Goal: Find specific page/section: Find specific page/section

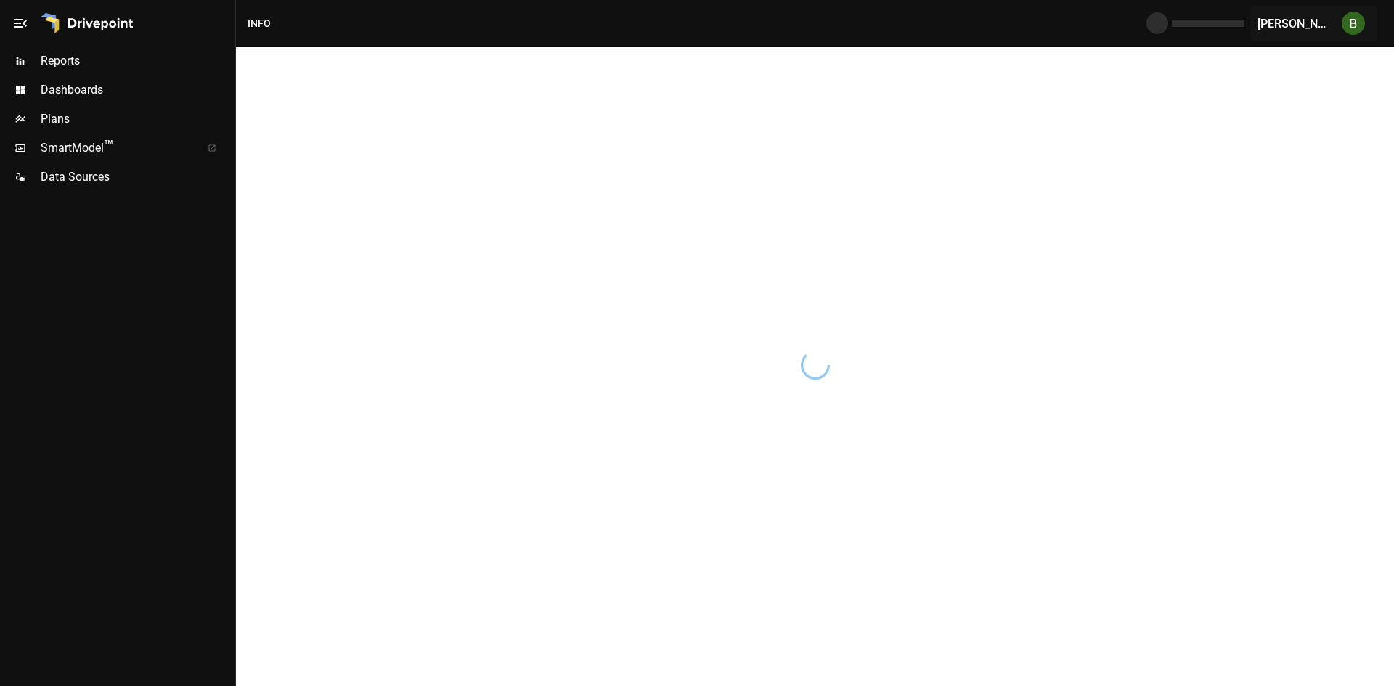
click at [63, 115] on span "Plans" at bounding box center [137, 118] width 192 height 17
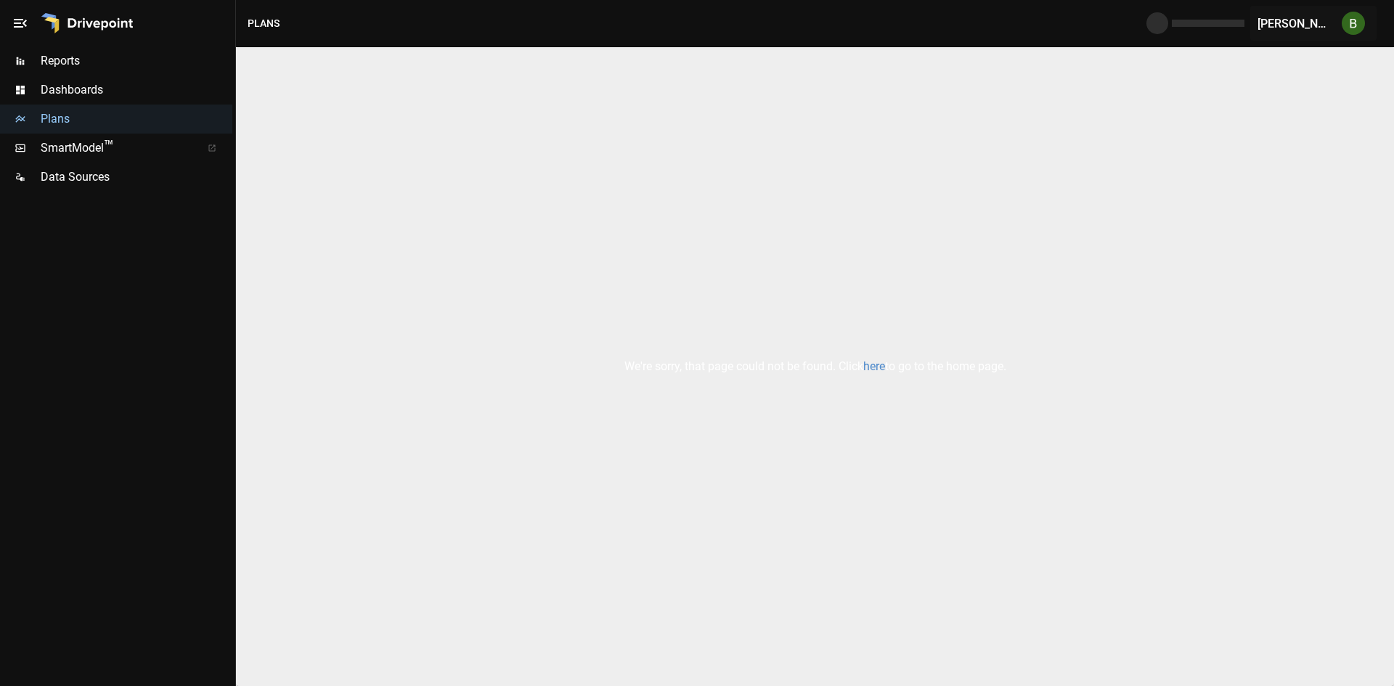
click at [878, 369] on link "here" at bounding box center [874, 366] width 22 height 14
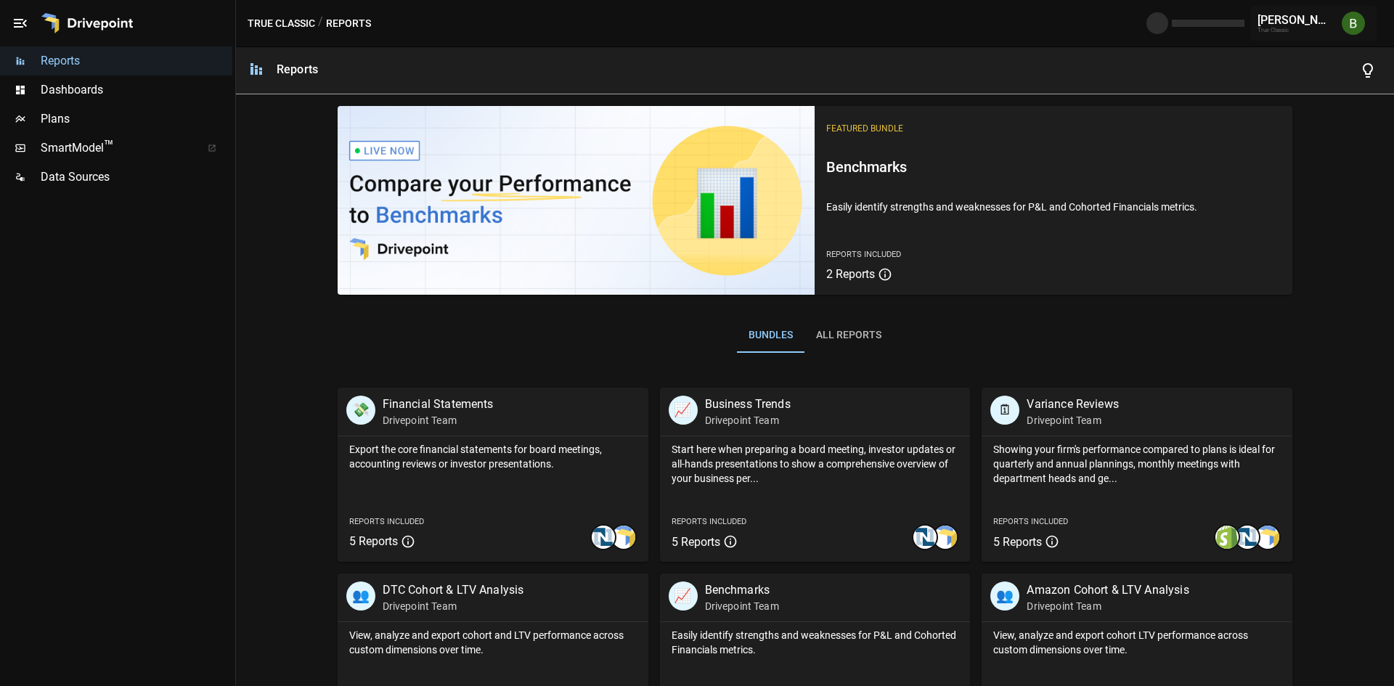
click at [70, 119] on span "Plans" at bounding box center [137, 118] width 192 height 17
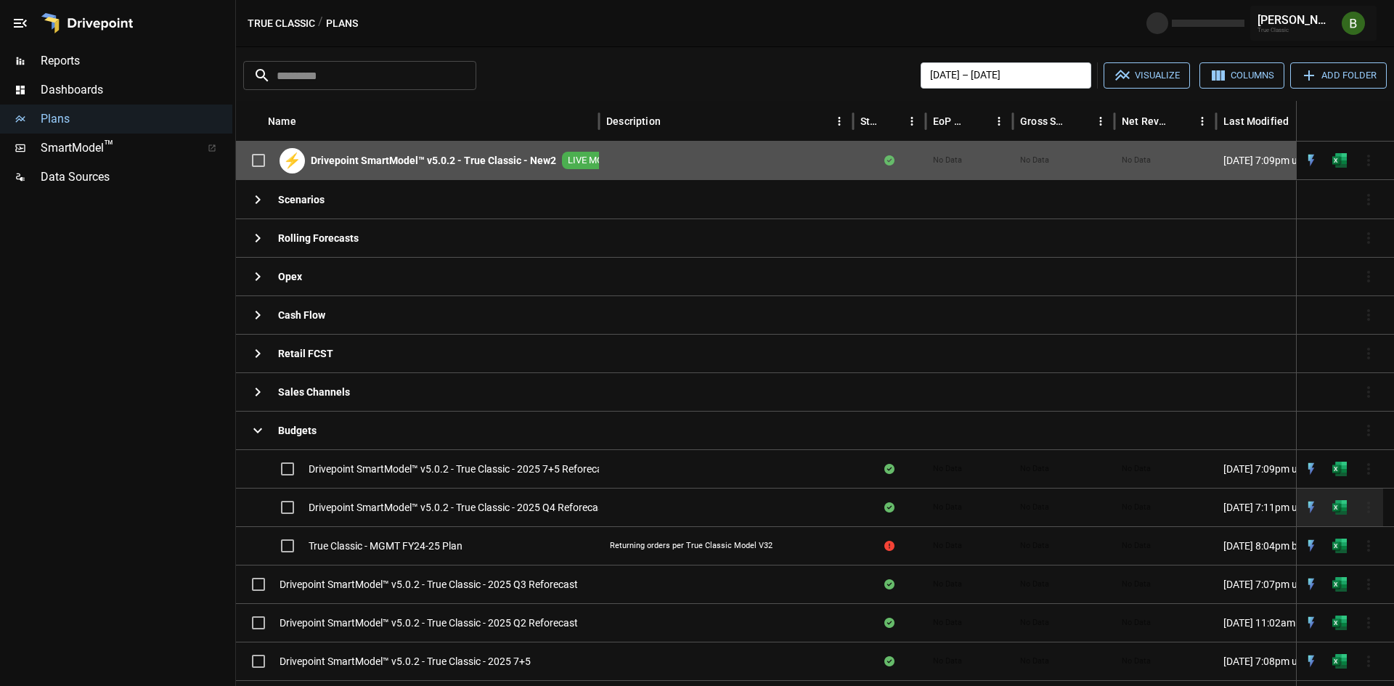
click at [485, 499] on div "Drivepoint SmartModel™ v5.0.2 - True Classic - 2025 Q4 Reforecast" at bounding box center [425, 507] width 364 height 30
click at [1341, 505] on img "Open in Excel" at bounding box center [1339, 507] width 15 height 15
